Goal: Transaction & Acquisition: Purchase product/service

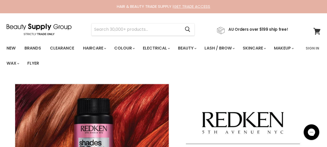
click at [186, 5] on link "GET TRADE ACCESS" at bounding box center [192, 6] width 36 height 5
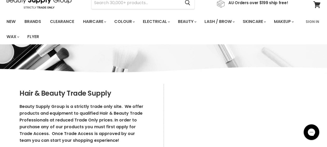
scroll to position [27, 0]
click at [262, 32] on ul "New Brands Clearance Haircare" at bounding box center [153, 29] width 300 height 30
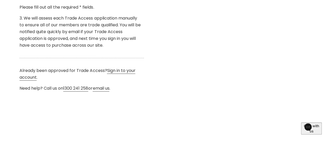
scroll to position [229, 0]
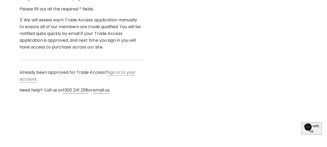
click at [120, 78] on link "Sign in to your account" at bounding box center [77, 75] width 116 height 13
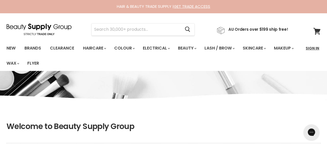
click at [310, 46] on link "Sign In" at bounding box center [312, 48] width 20 height 11
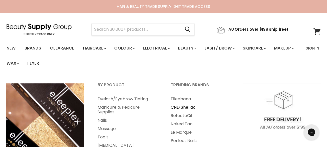
click at [180, 103] on link "CND Shellac" at bounding box center [200, 107] width 72 height 8
click at [102, 127] on link "Massage" at bounding box center [127, 128] width 72 height 8
click at [99, 120] on link "Nails" at bounding box center [127, 120] width 72 height 8
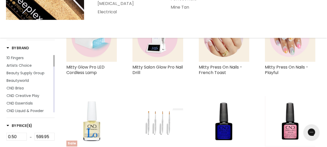
scroll to position [141, 0]
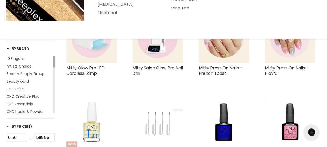
click at [91, 59] on img "Main content" at bounding box center [91, 37] width 50 height 50
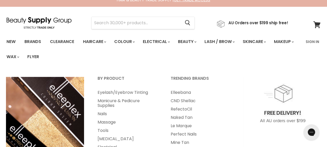
scroll to position [9, 0]
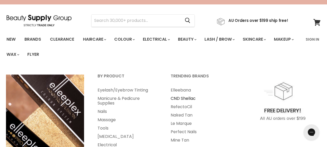
click at [184, 100] on link "CND Shellac" at bounding box center [200, 98] width 72 height 8
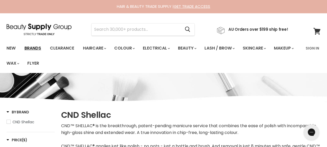
click at [34, 51] on link "Brands" at bounding box center [33, 48] width 24 height 11
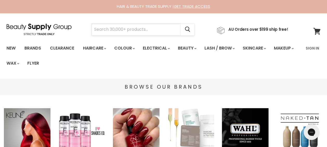
click at [106, 31] on input "Search" at bounding box center [136, 29] width 89 height 12
type input "nail file"
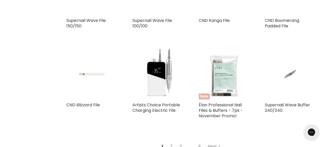
scroll to position [552, 0]
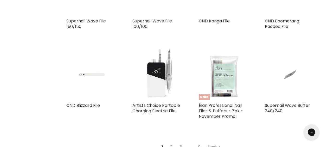
click at [161, 63] on img "Main content" at bounding box center [157, 74] width 50 height 50
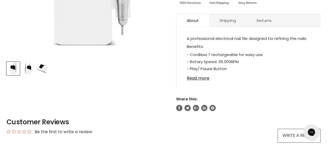
scroll to position [198, 0]
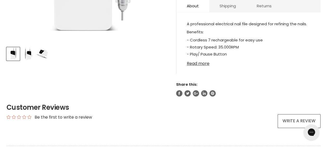
click at [198, 64] on link "Read more" at bounding box center [248, 62] width 123 height 8
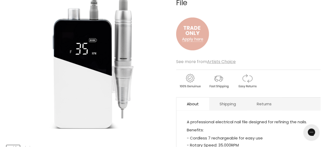
scroll to position [100, 0]
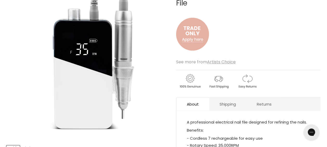
click at [101, 67] on img "Artists Choice Portable Charging Electric File image. Click or Scroll to Zoom." at bounding box center [88, 59] width 162 height 162
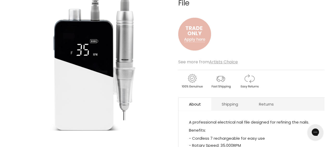
click at [198, 35] on img "Main content" at bounding box center [194, 33] width 33 height 43
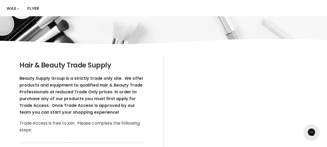
scroll to position [54, 0]
